Goal: Task Accomplishment & Management: Manage account settings

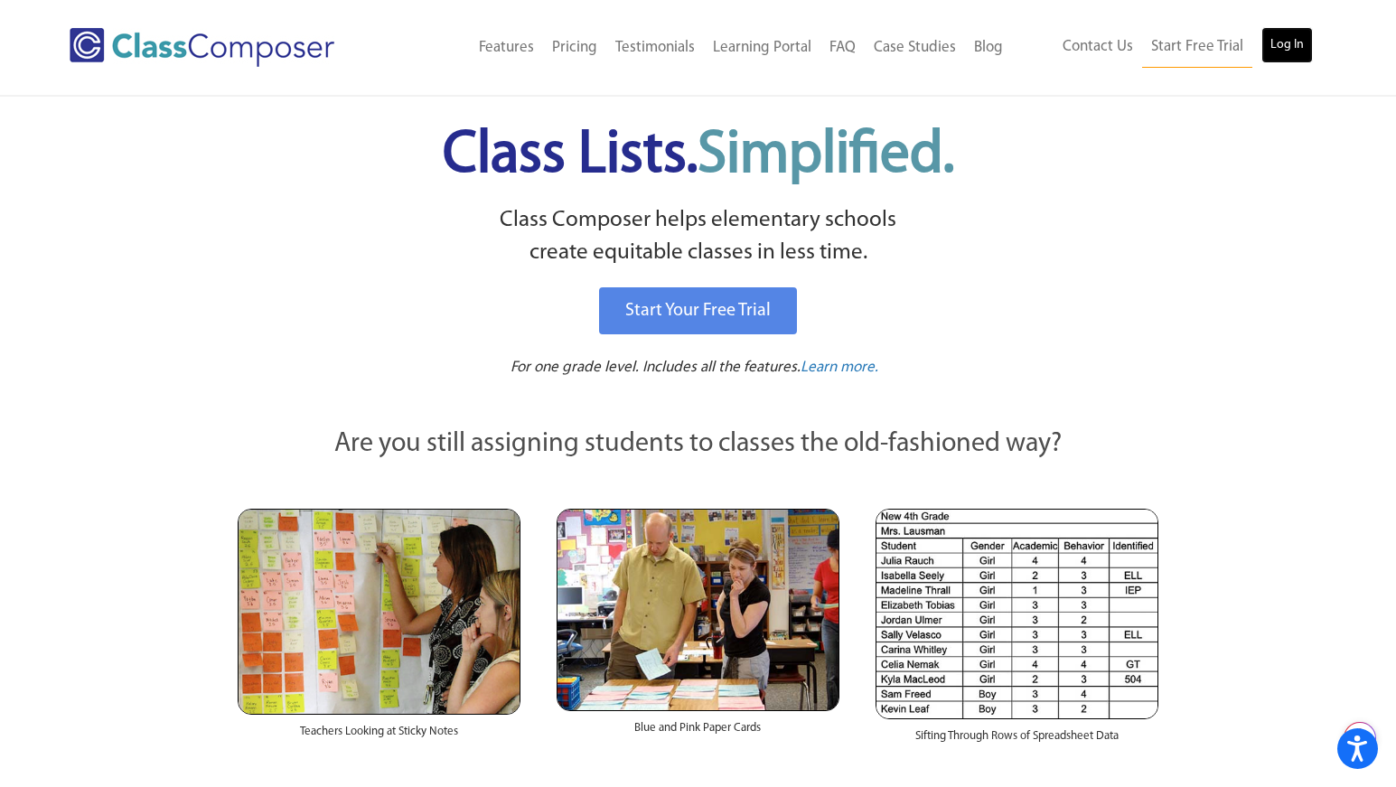
click at [1287, 42] on link "Log In" at bounding box center [1286, 45] width 51 height 36
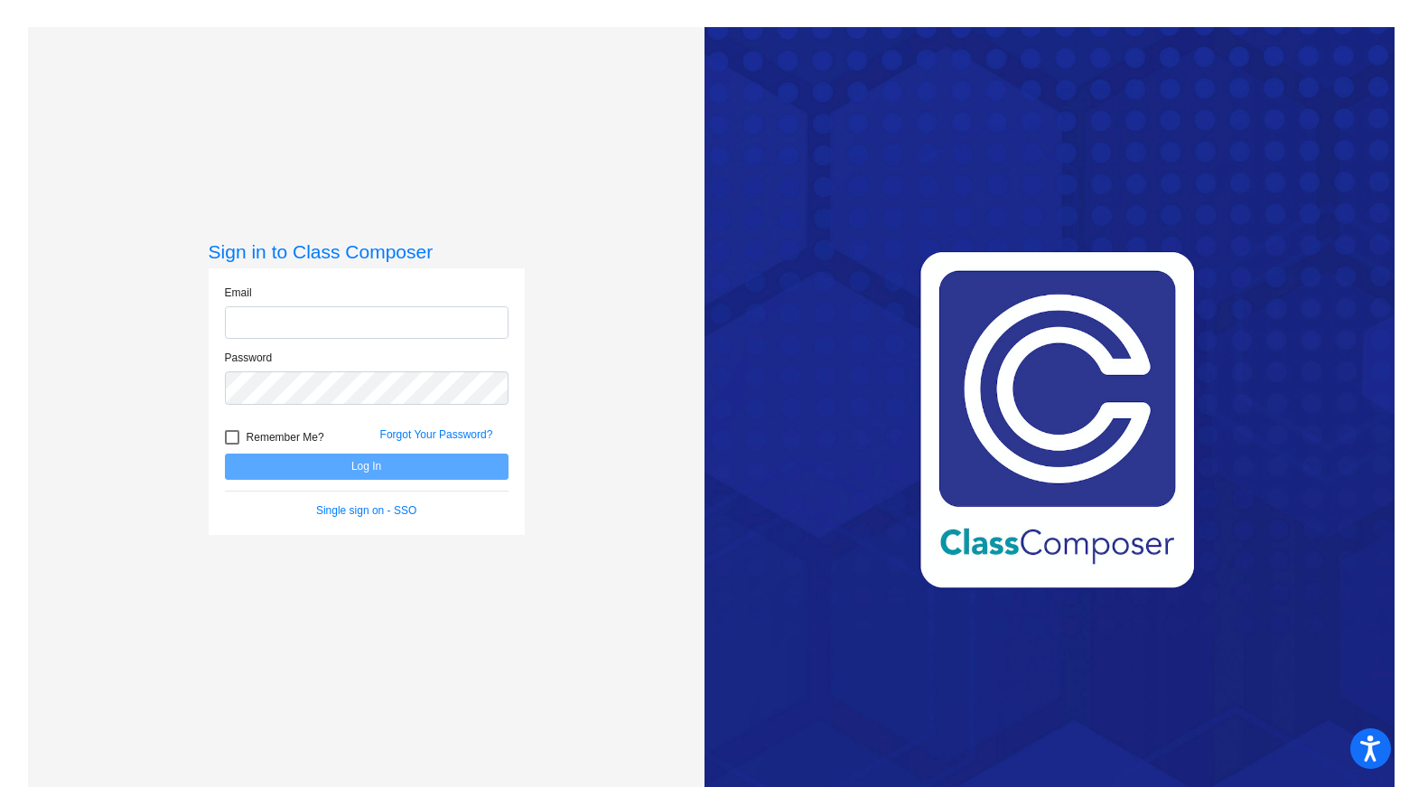
click at [380, 325] on input "email" at bounding box center [367, 322] width 284 height 33
type input "lnorris3@cherrycreekschools.org"
click at [37, 164] on div "Sign in to Class Composer Email lnorris3@cherrycreekschools.org Password Rememb…" at bounding box center [366, 420] width 677 height 787
click at [232, 430] on div at bounding box center [232, 437] width 14 height 14
click at [232, 444] on input "Remember Me?" at bounding box center [231, 444] width 1 height 1
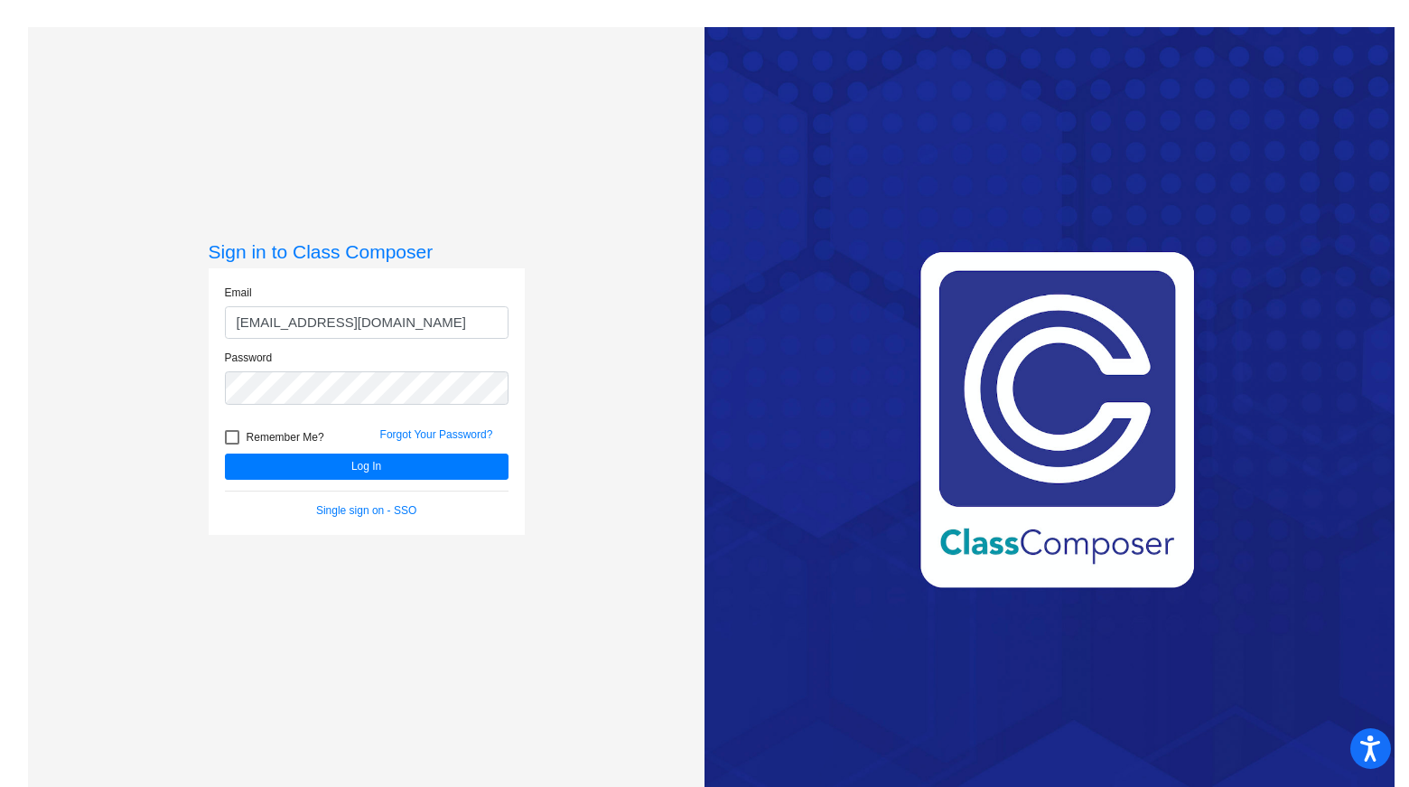
checkbox input "true"
click at [353, 468] on button "Log In" at bounding box center [367, 467] width 284 height 26
